Goal: Check status: Check status

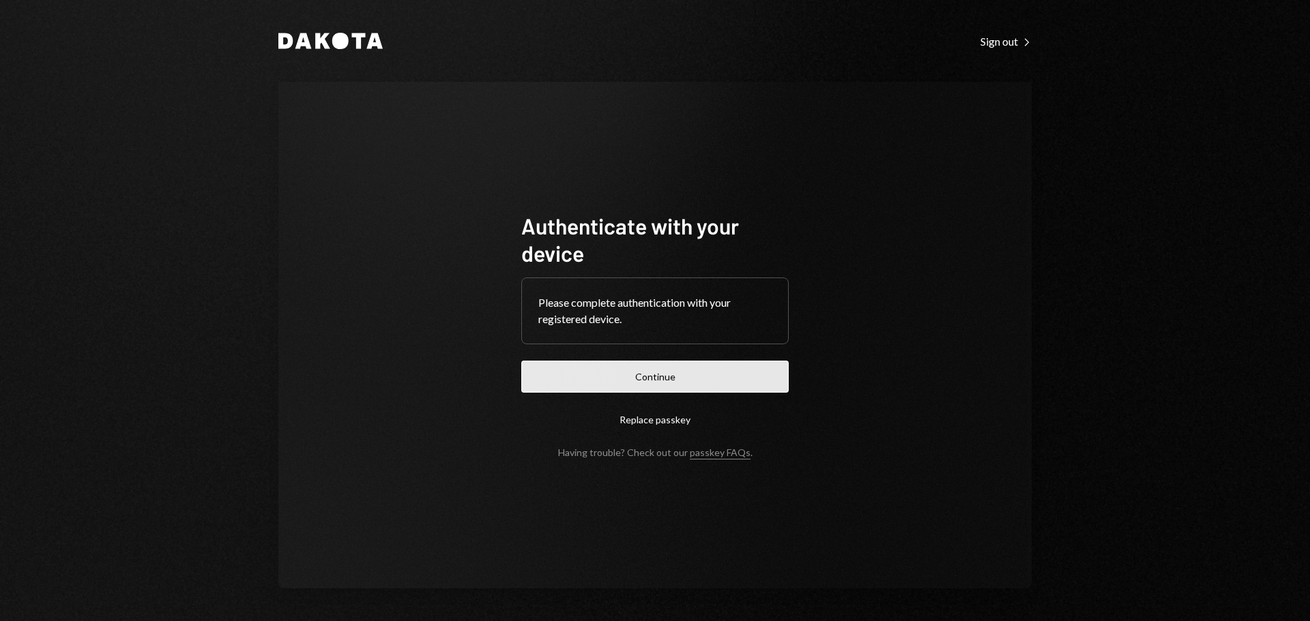
click at [657, 377] on button "Continue" at bounding box center [654, 377] width 267 height 32
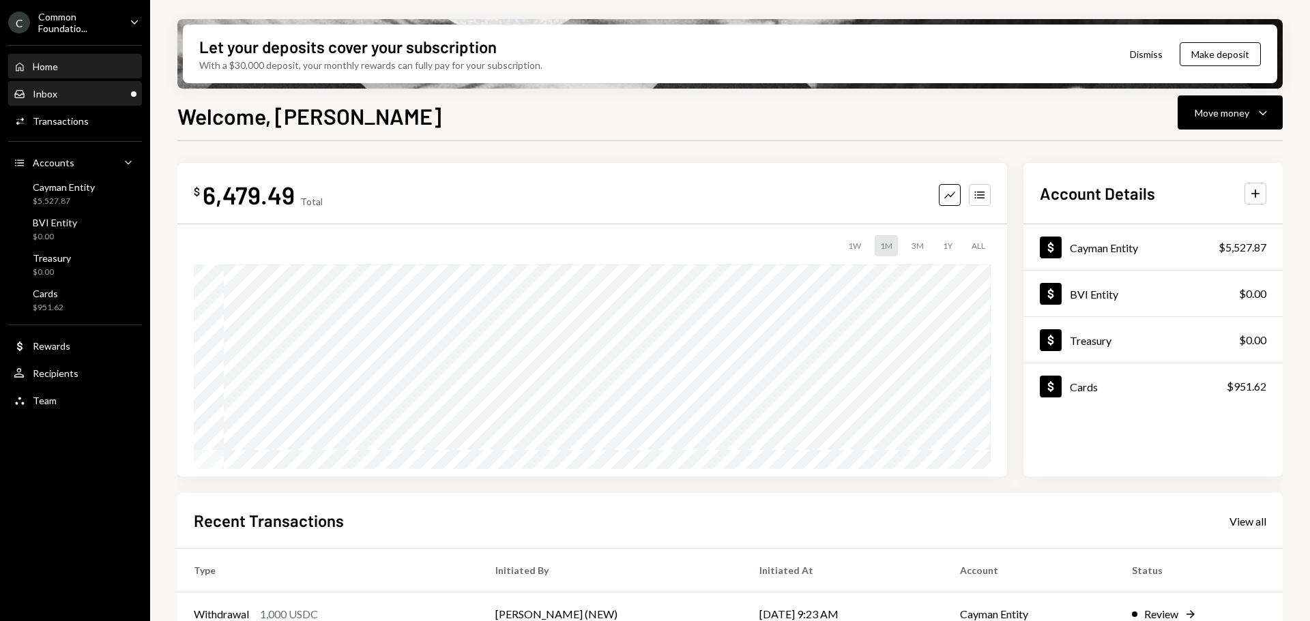
click at [78, 93] on div "Inbox Inbox" at bounding box center [75, 94] width 123 height 12
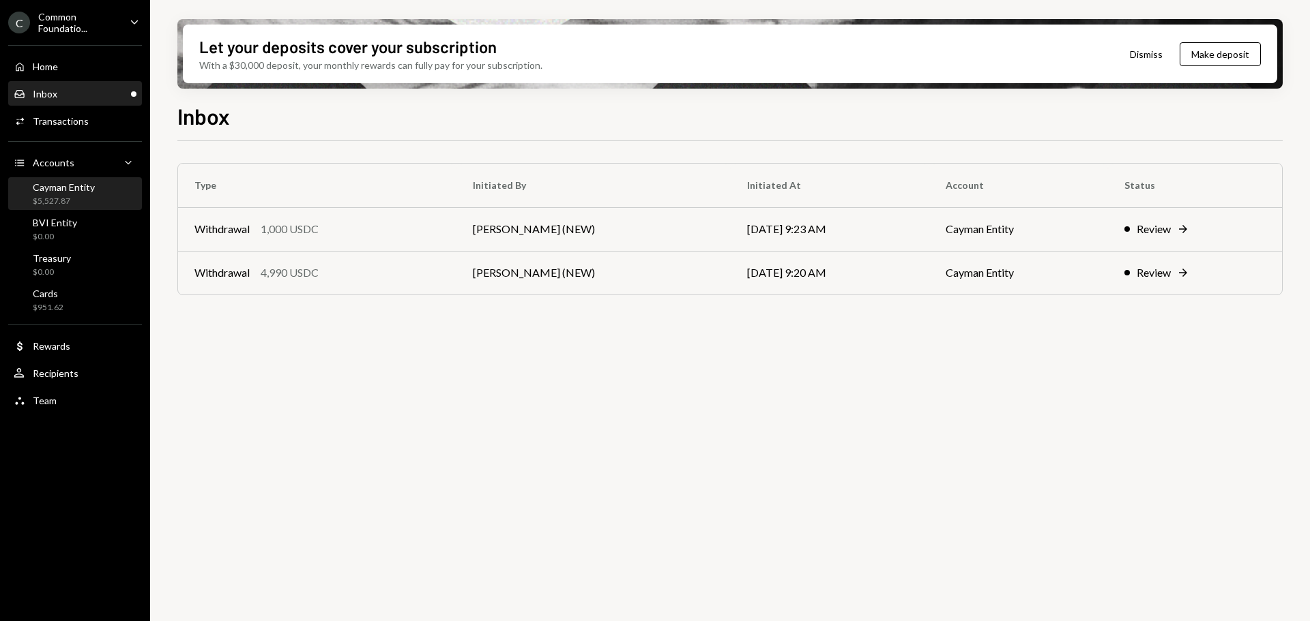
click at [83, 196] on div "$5,527.87" at bounding box center [64, 202] width 62 height 12
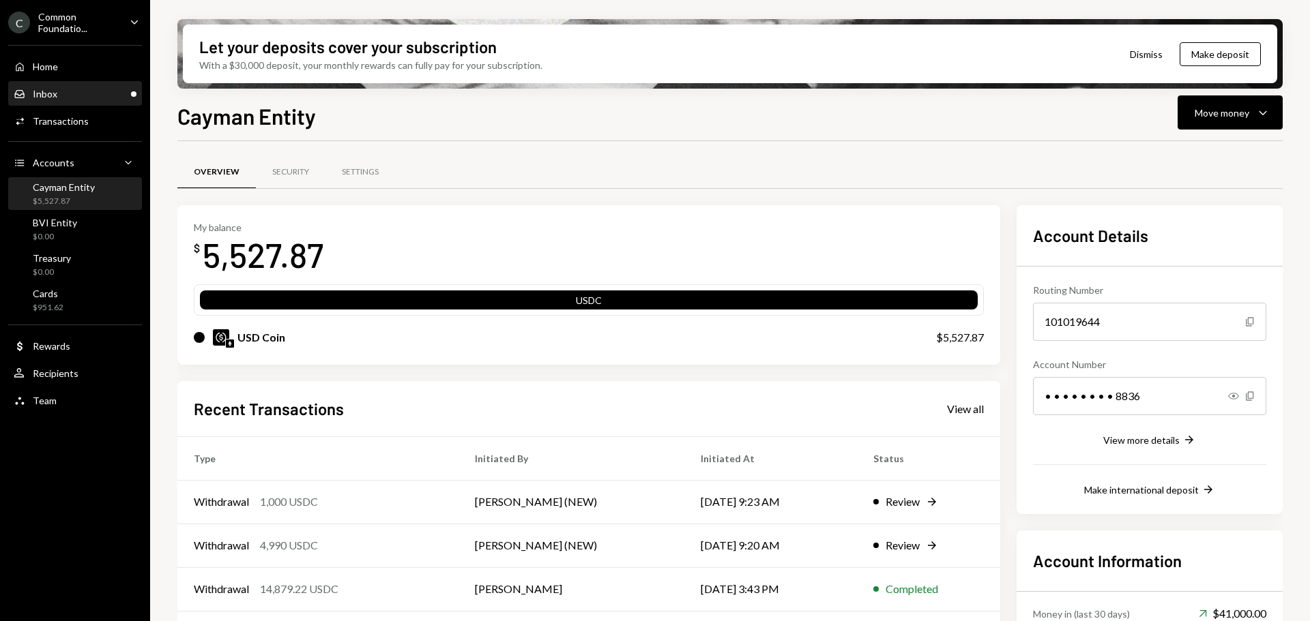
click at [74, 93] on div "Inbox Inbox" at bounding box center [75, 94] width 123 height 12
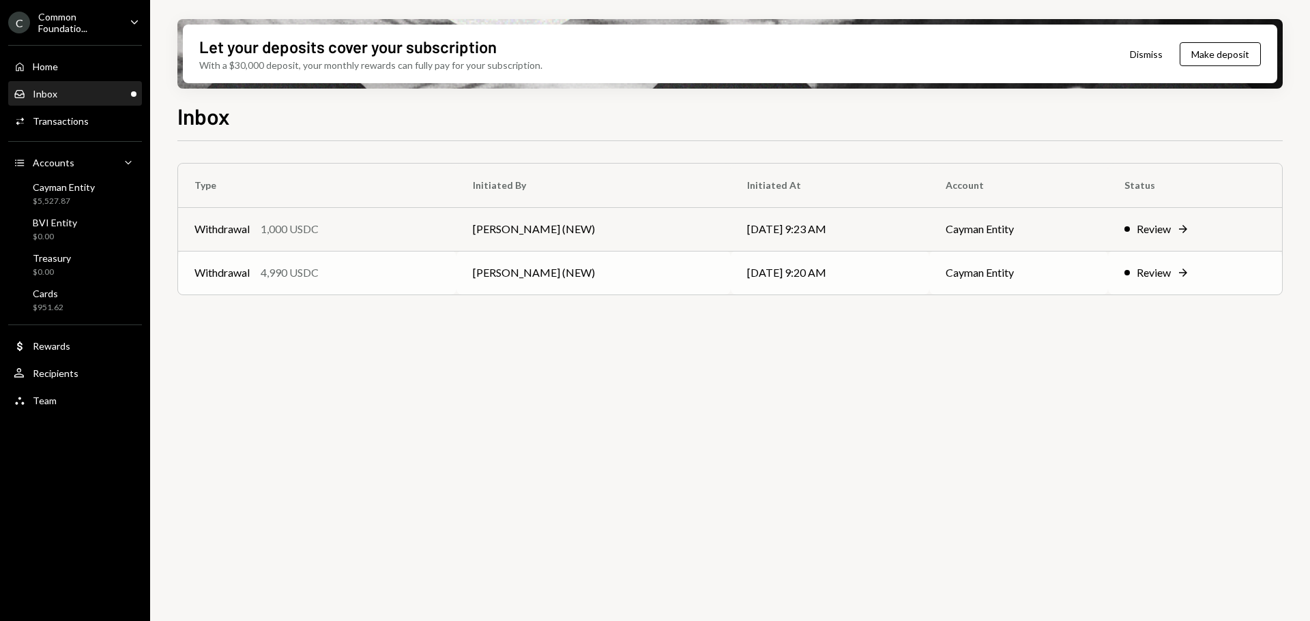
click at [1077, 267] on td "Cayman Entity" at bounding box center [1018, 273] width 179 height 44
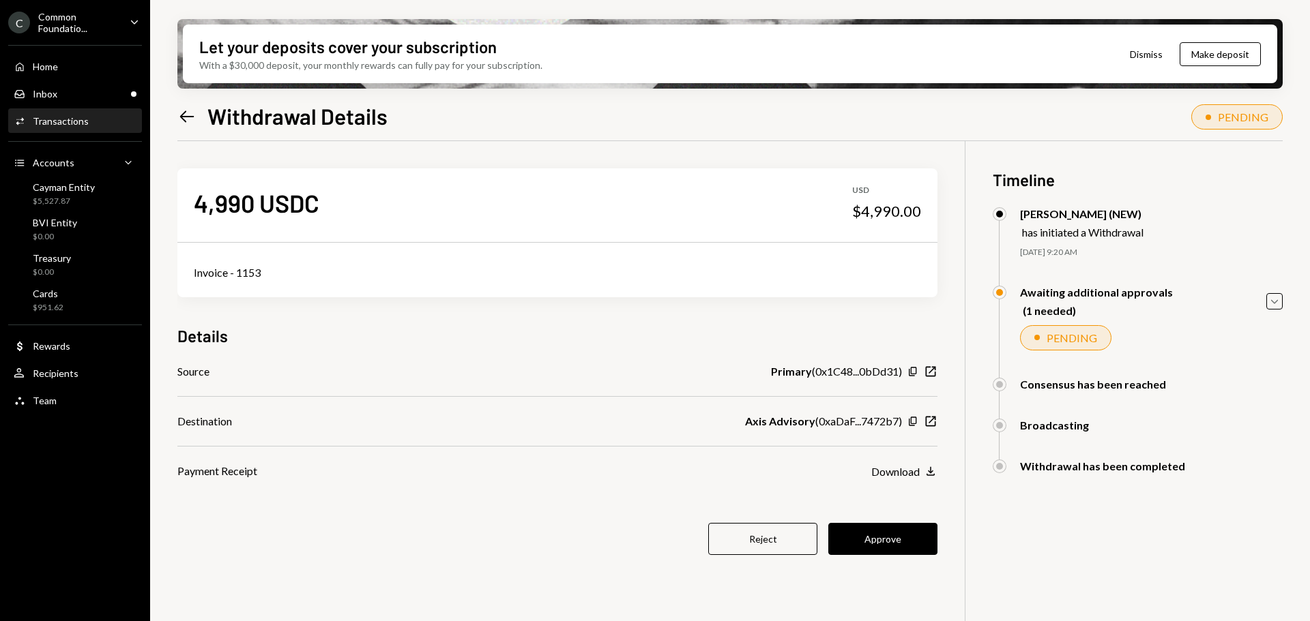
click at [895, 538] on button "Approve" at bounding box center [882, 539] width 109 height 32
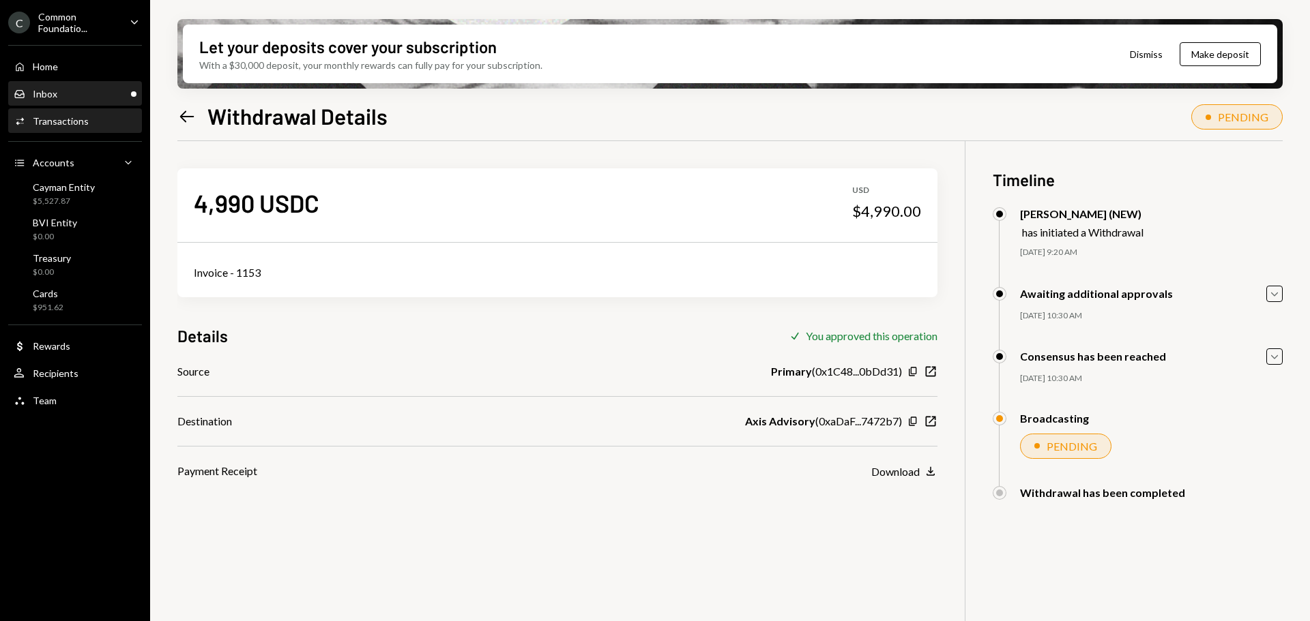
click at [62, 100] on div "Inbox Inbox" at bounding box center [75, 94] width 123 height 23
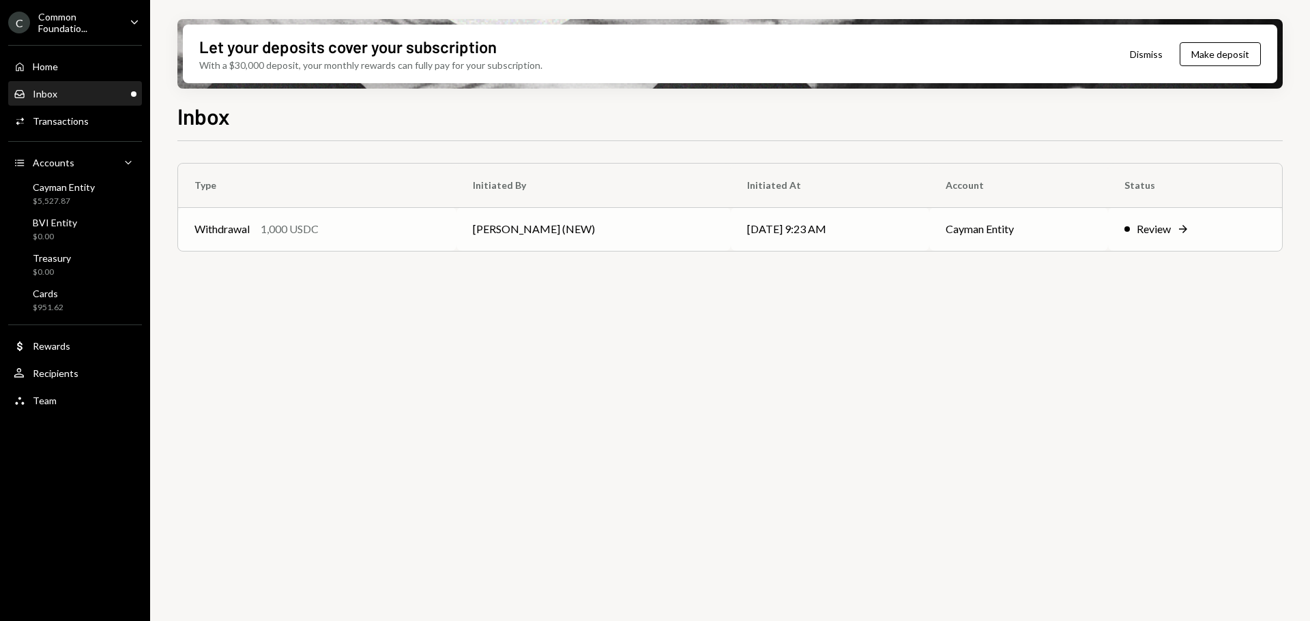
click at [547, 229] on td "[PERSON_NAME] (NEW)" at bounding box center [593, 229] width 274 height 44
